Goal: Check status: Check status

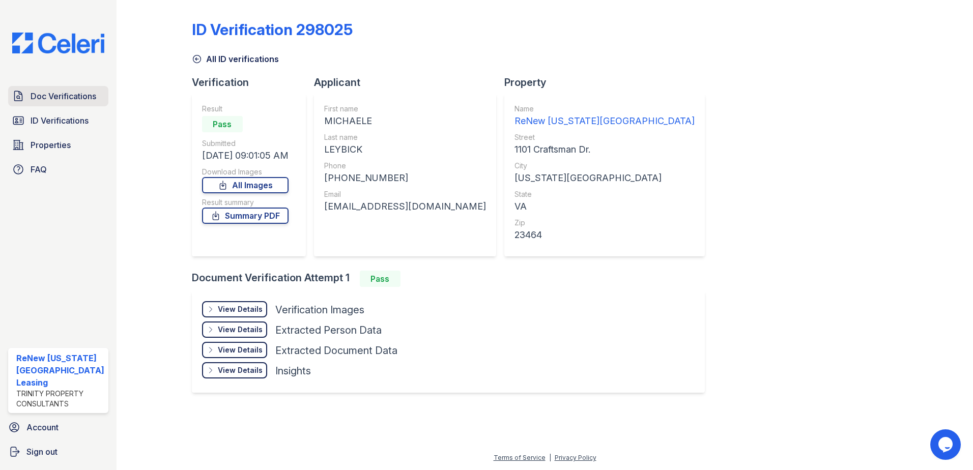
click at [56, 99] on span "Doc Verifications" at bounding box center [64, 96] width 66 height 12
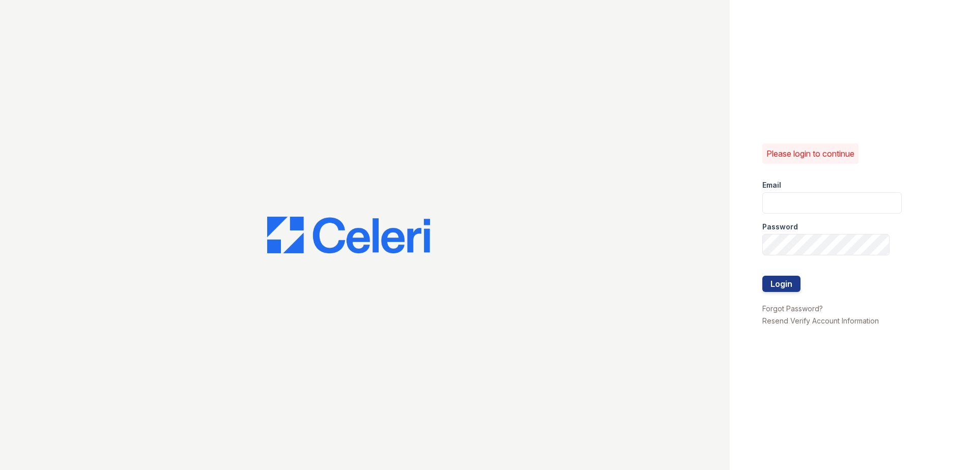
type input "[EMAIL_ADDRESS][DOMAIN_NAME]"
click at [769, 279] on button "Login" at bounding box center [781, 284] width 38 height 16
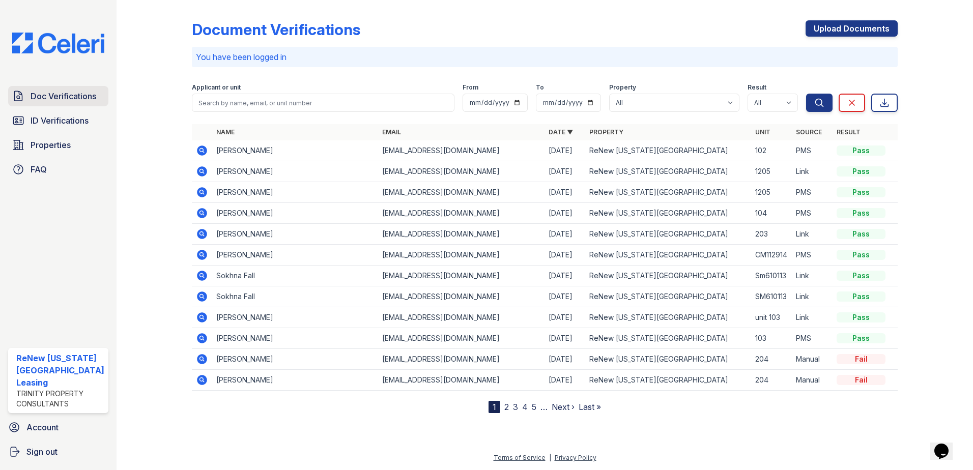
click at [50, 97] on span "Doc Verifications" at bounding box center [64, 96] width 66 height 12
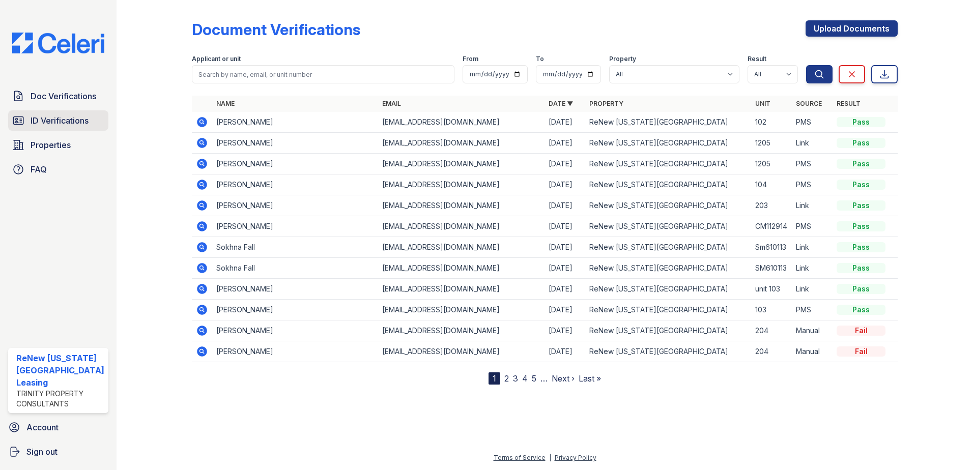
click at [65, 119] on span "ID Verifications" at bounding box center [60, 120] width 58 height 12
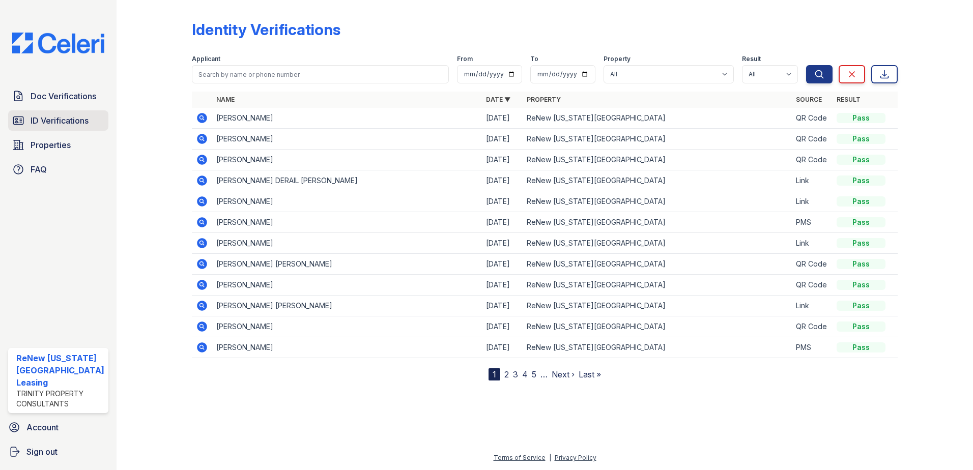
click at [55, 116] on span "ID Verifications" at bounding box center [60, 120] width 58 height 12
click at [37, 121] on span "ID Verifications" at bounding box center [60, 120] width 58 height 12
click at [69, 122] on span "ID Verifications" at bounding box center [60, 120] width 58 height 12
click at [54, 124] on span "ID Verifications" at bounding box center [60, 120] width 58 height 12
